Goal: Task Accomplishment & Management: Use online tool/utility

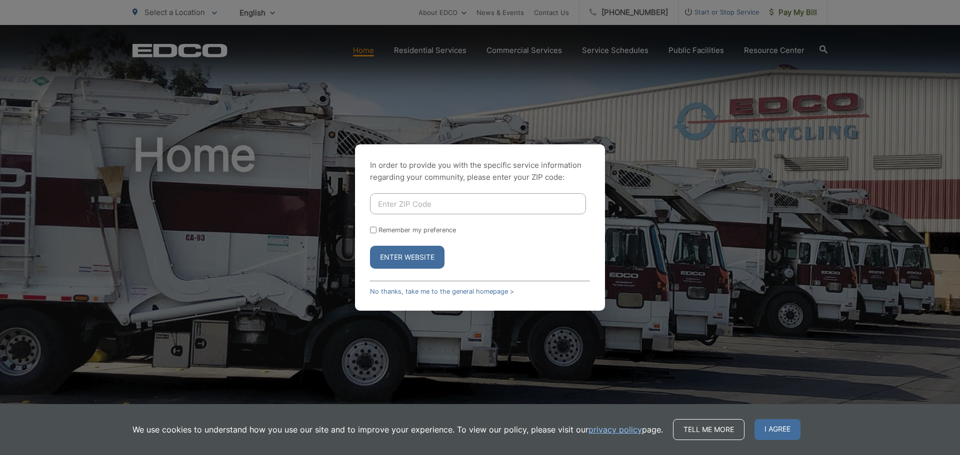
click at [428, 203] on input "Enter ZIP Code" at bounding box center [478, 203] width 216 height 21
type input "90807"
click at [396, 253] on button "Enter Website" at bounding box center [407, 257] width 74 height 23
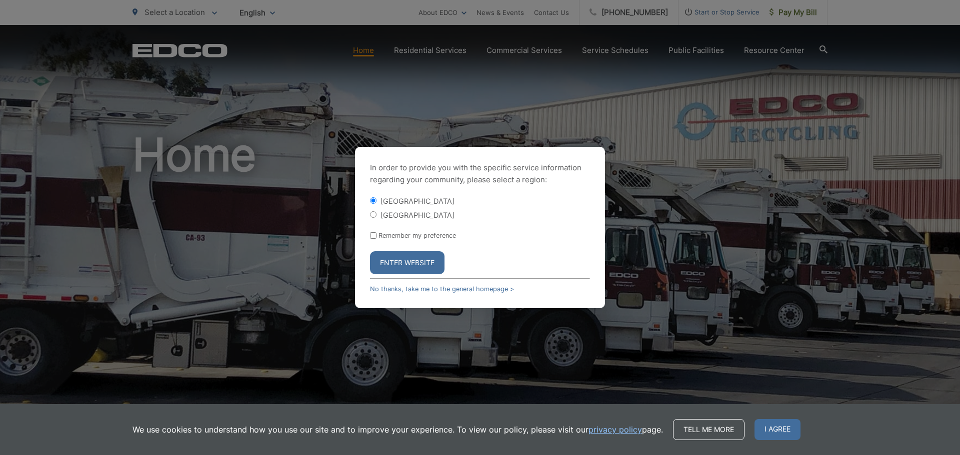
click at [397, 263] on button "Enter Website" at bounding box center [407, 262] width 74 height 23
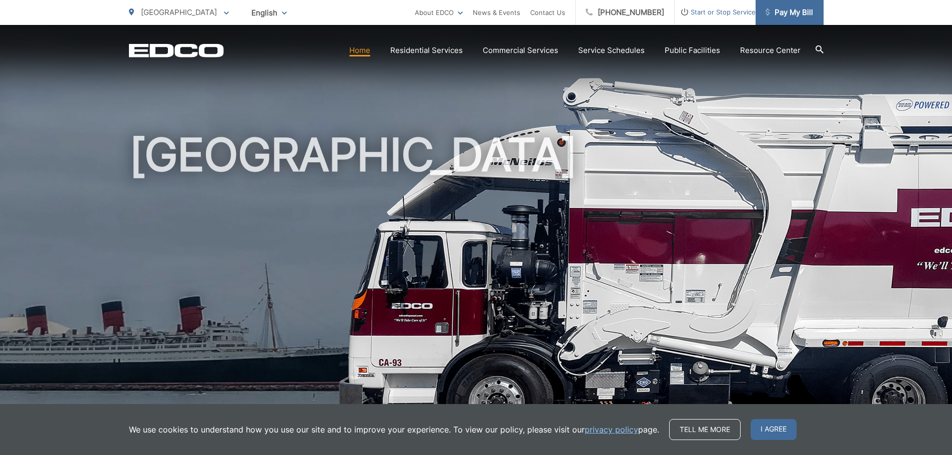
click at [778, 8] on span "Pay My Bill" at bounding box center [789, 12] width 47 height 12
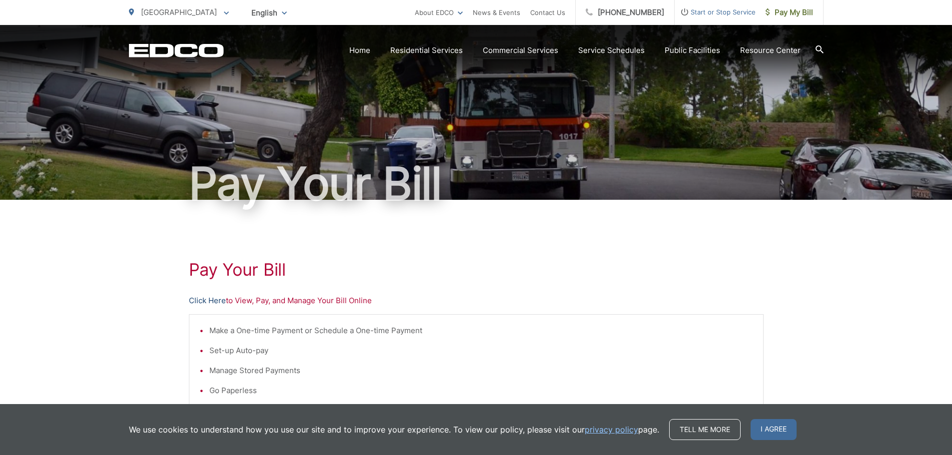
click at [218, 304] on link "Click Here" at bounding box center [207, 301] width 37 height 12
